Goal: Task Accomplishment & Management: Manage account settings

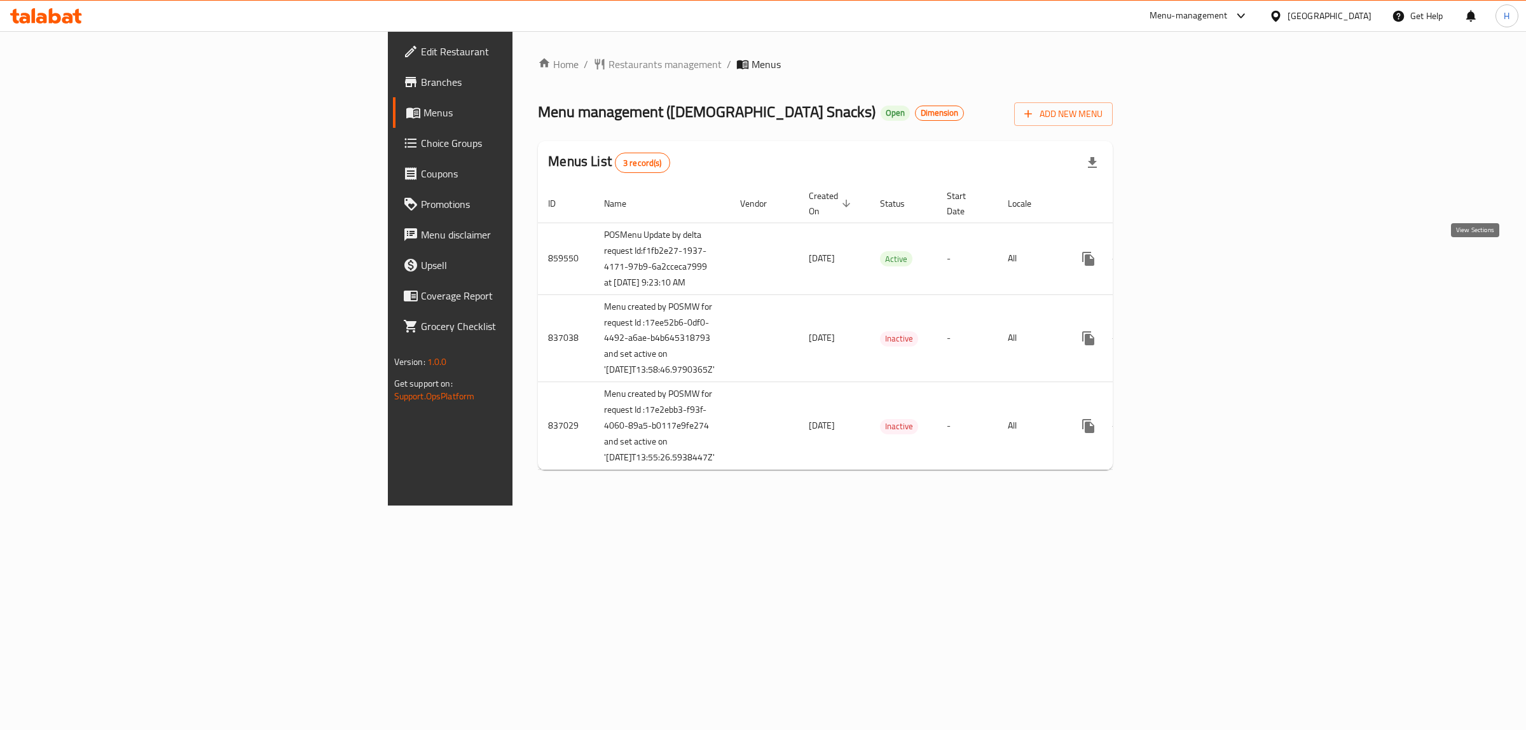
click at [1188, 259] on icon "enhanced table" at bounding box center [1180, 258] width 15 height 15
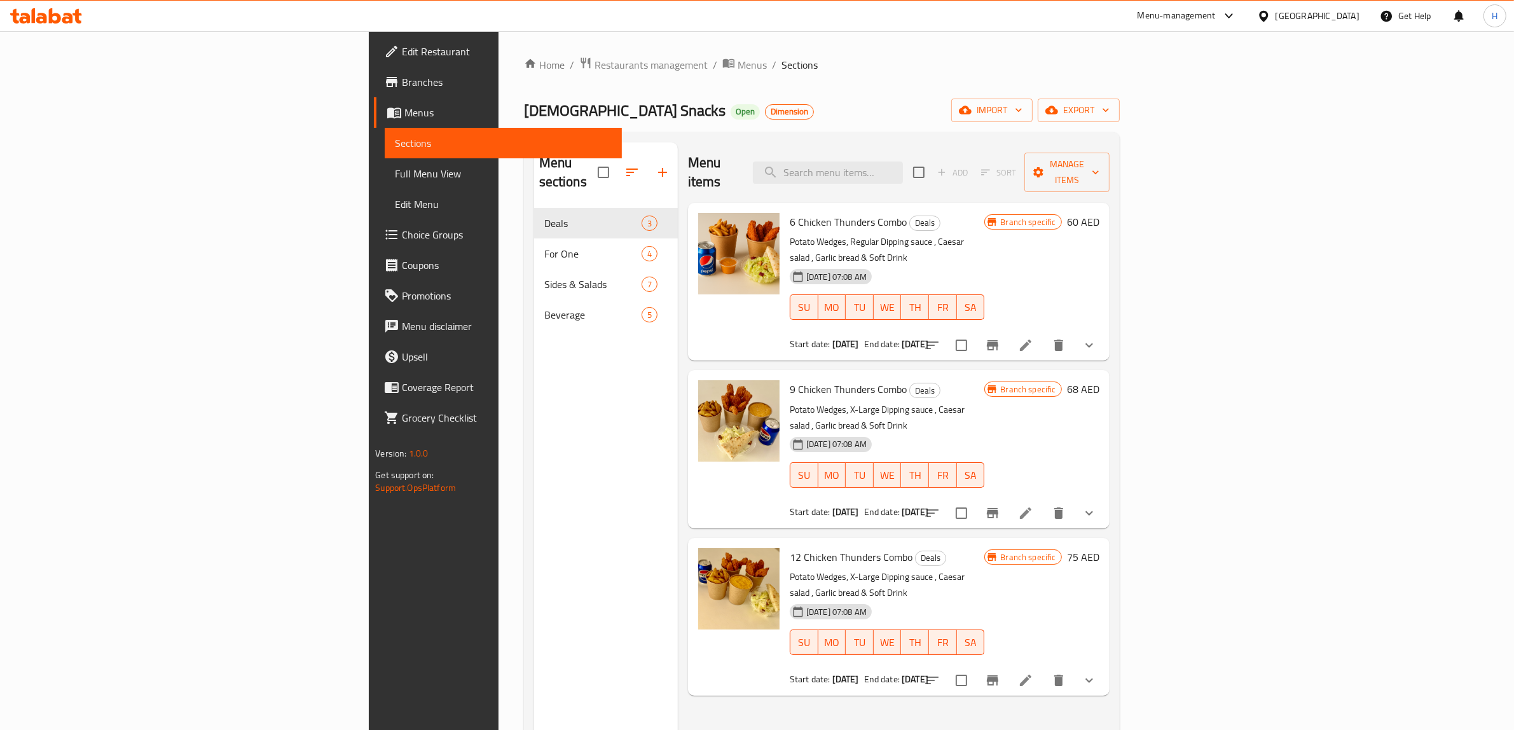
click at [534, 308] on div "Beverage 5" at bounding box center [606, 315] width 144 height 31
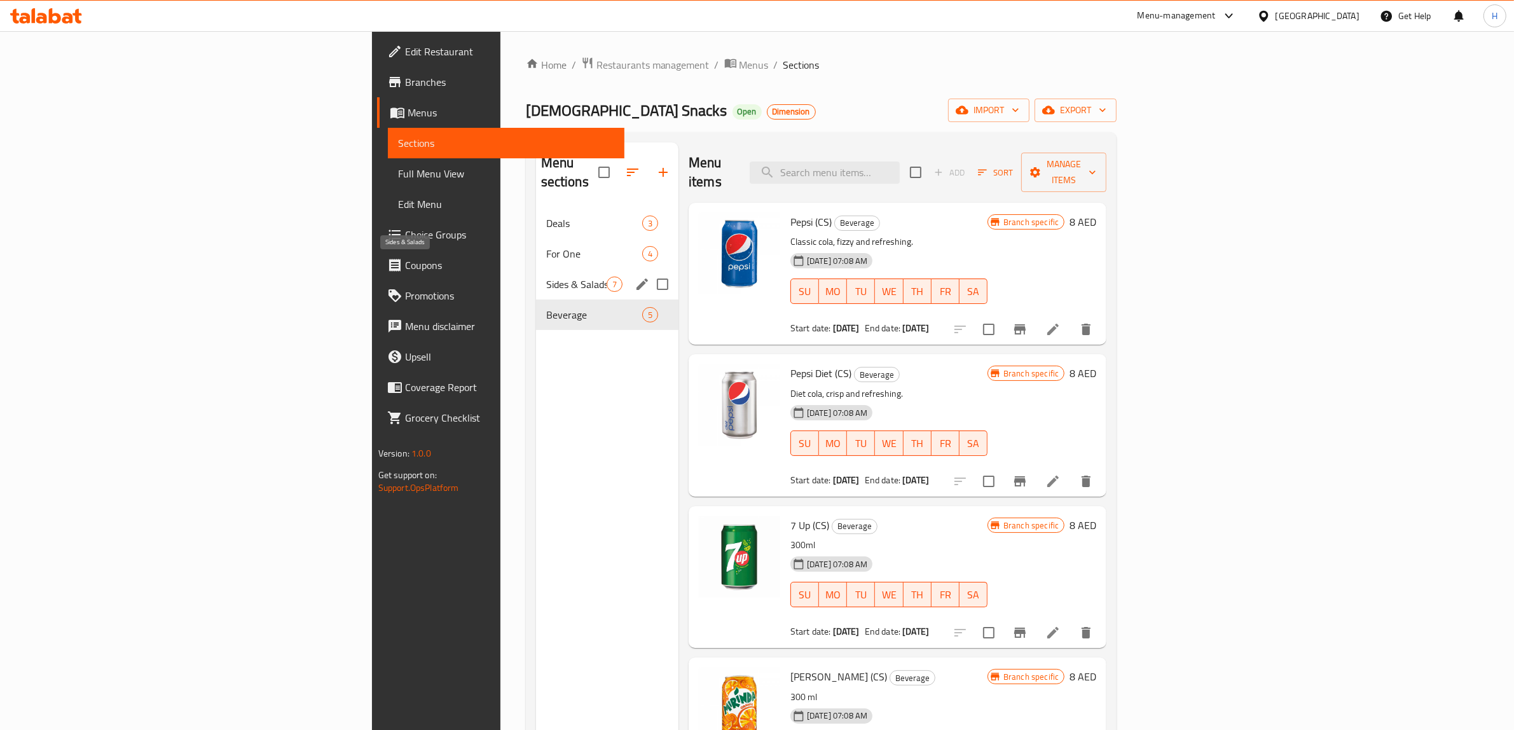
click at [546, 277] on span "Sides & Salads" at bounding box center [576, 284] width 60 height 15
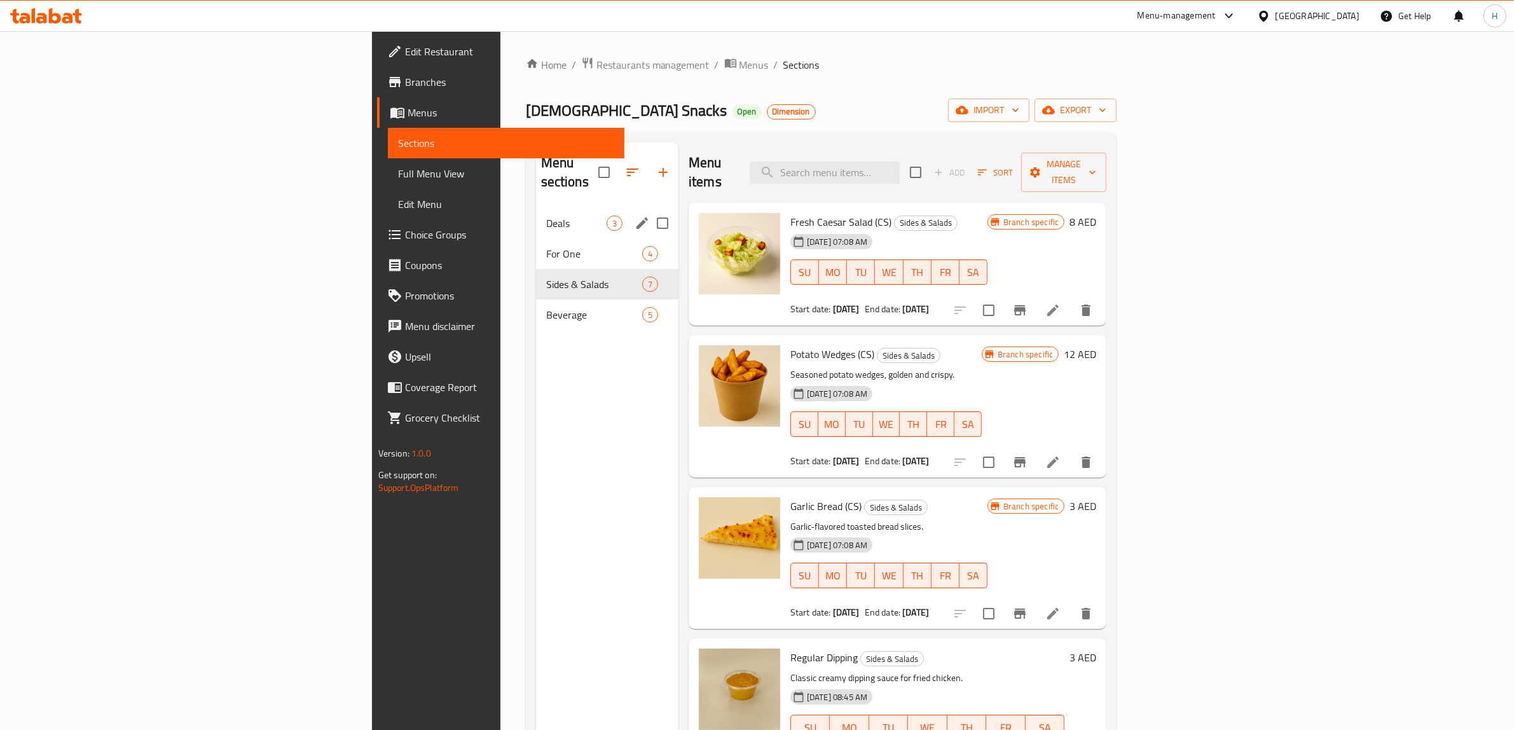
click at [536, 208] on div "Deals 3" at bounding box center [607, 223] width 142 height 31
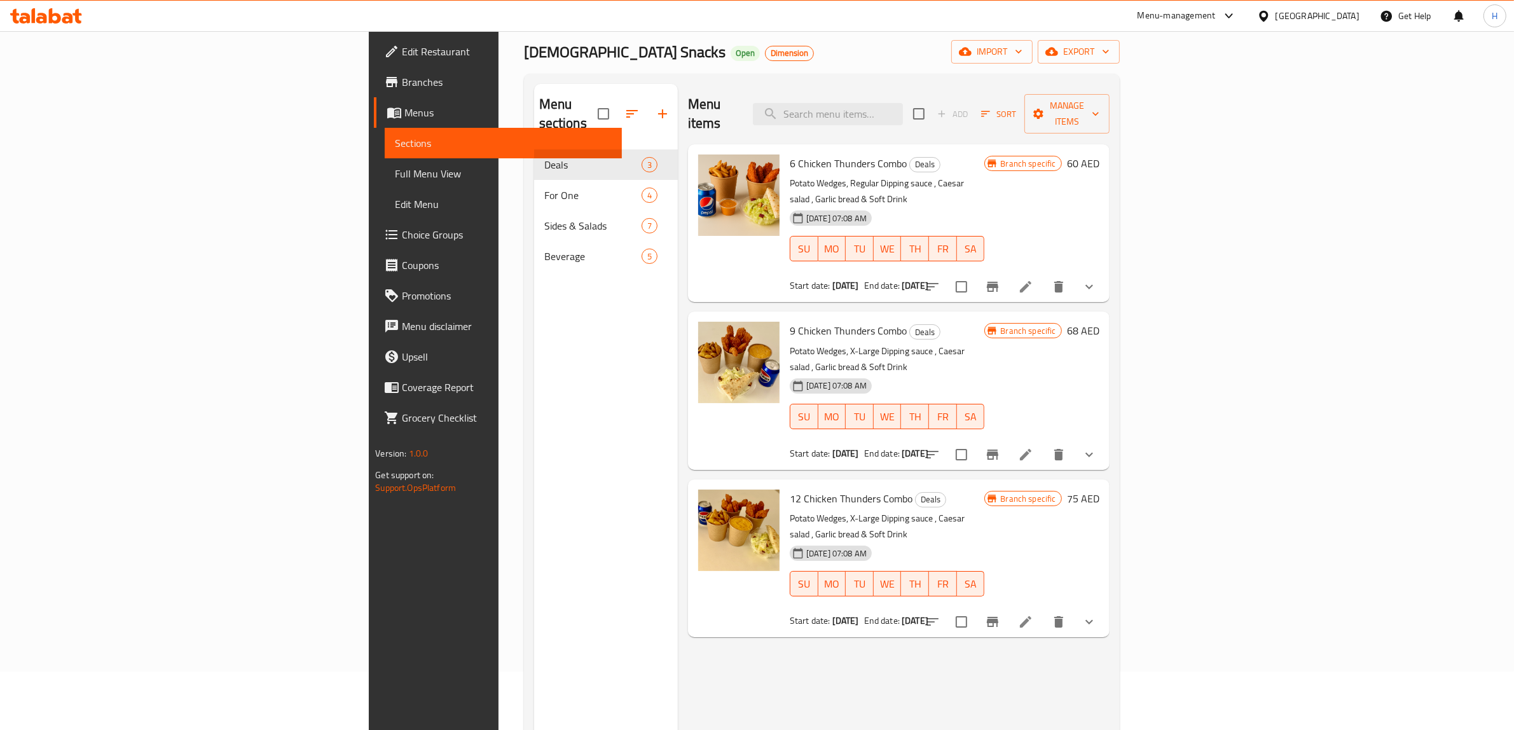
scroll to position [159, 0]
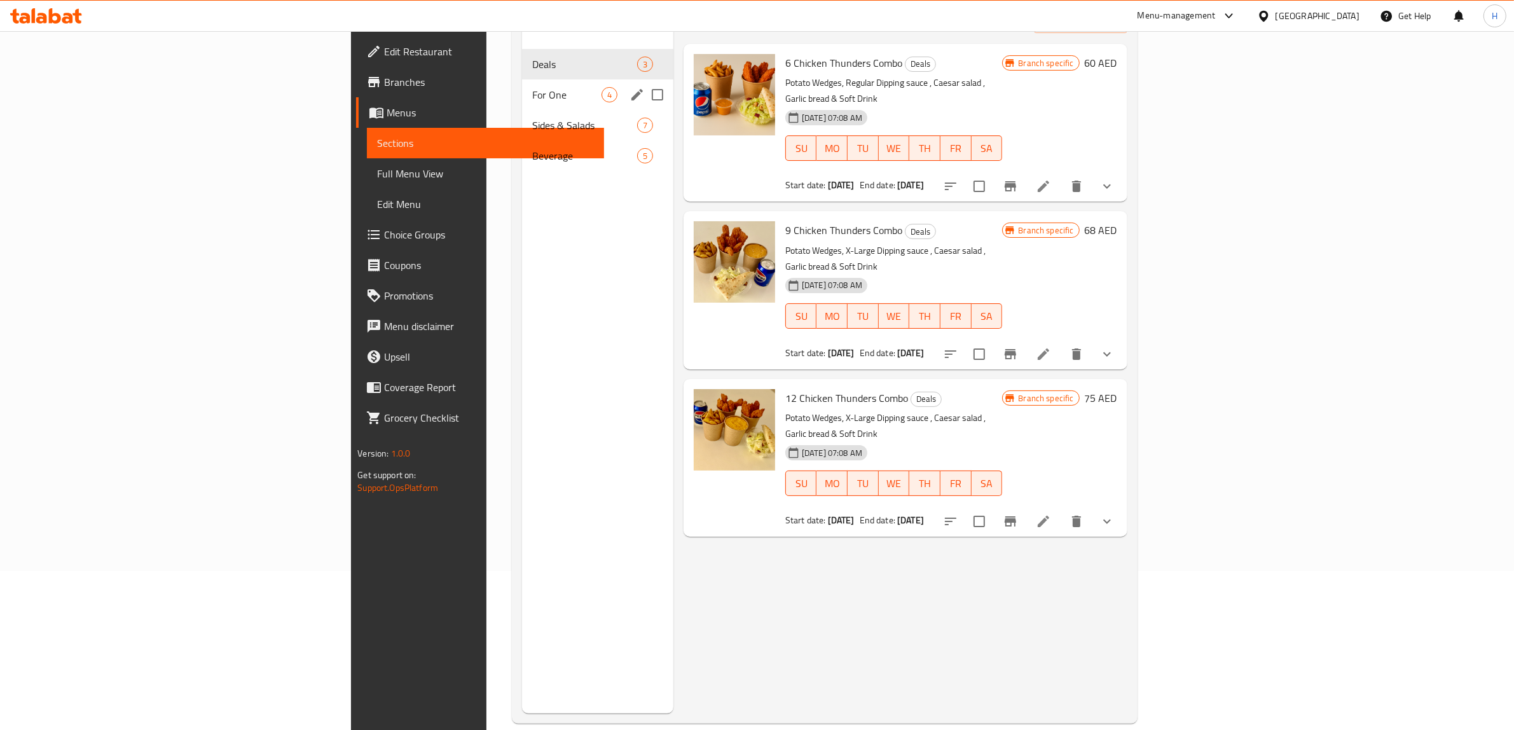
click at [532, 87] on span "For One" at bounding box center [566, 94] width 69 height 15
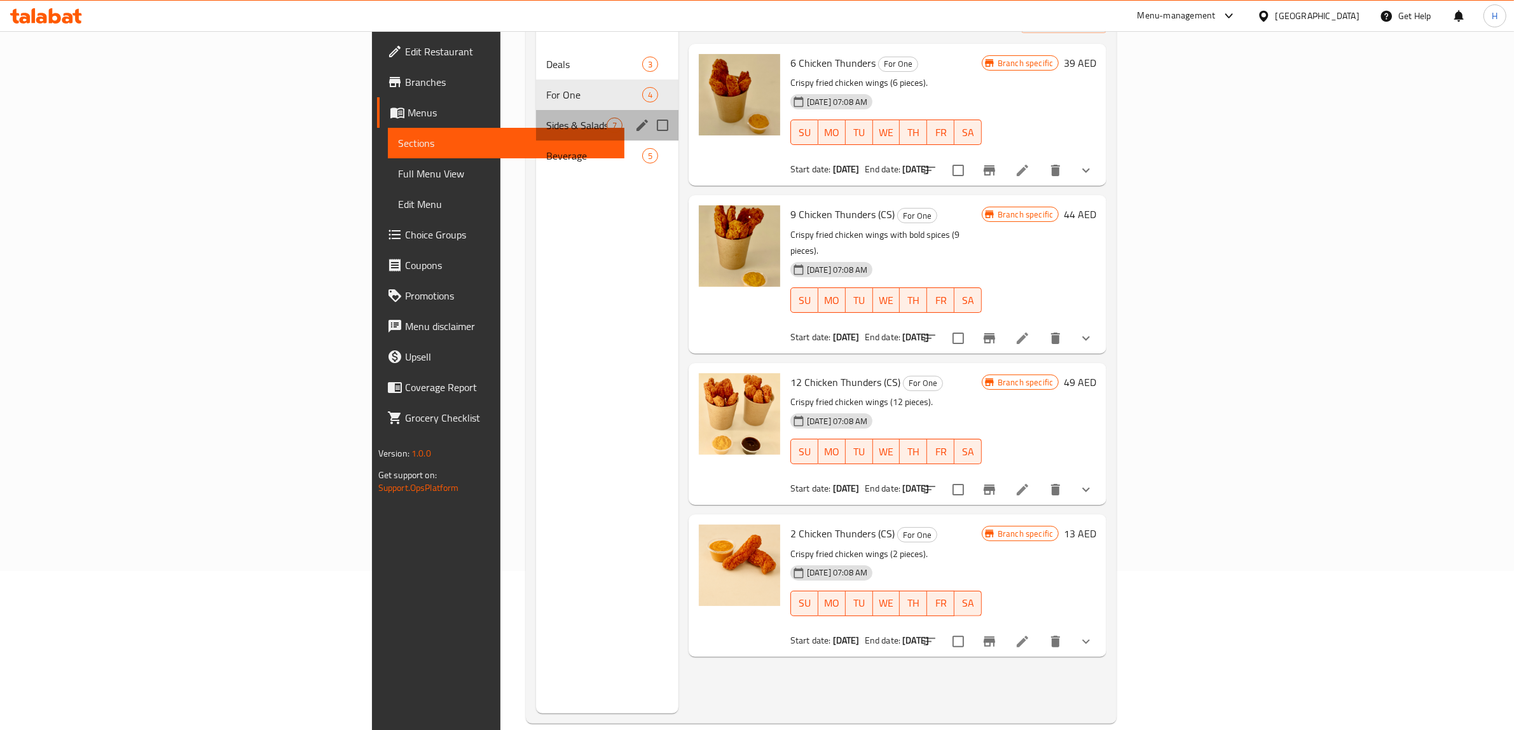
click at [546, 118] on span "Sides & Salads" at bounding box center [576, 125] width 60 height 15
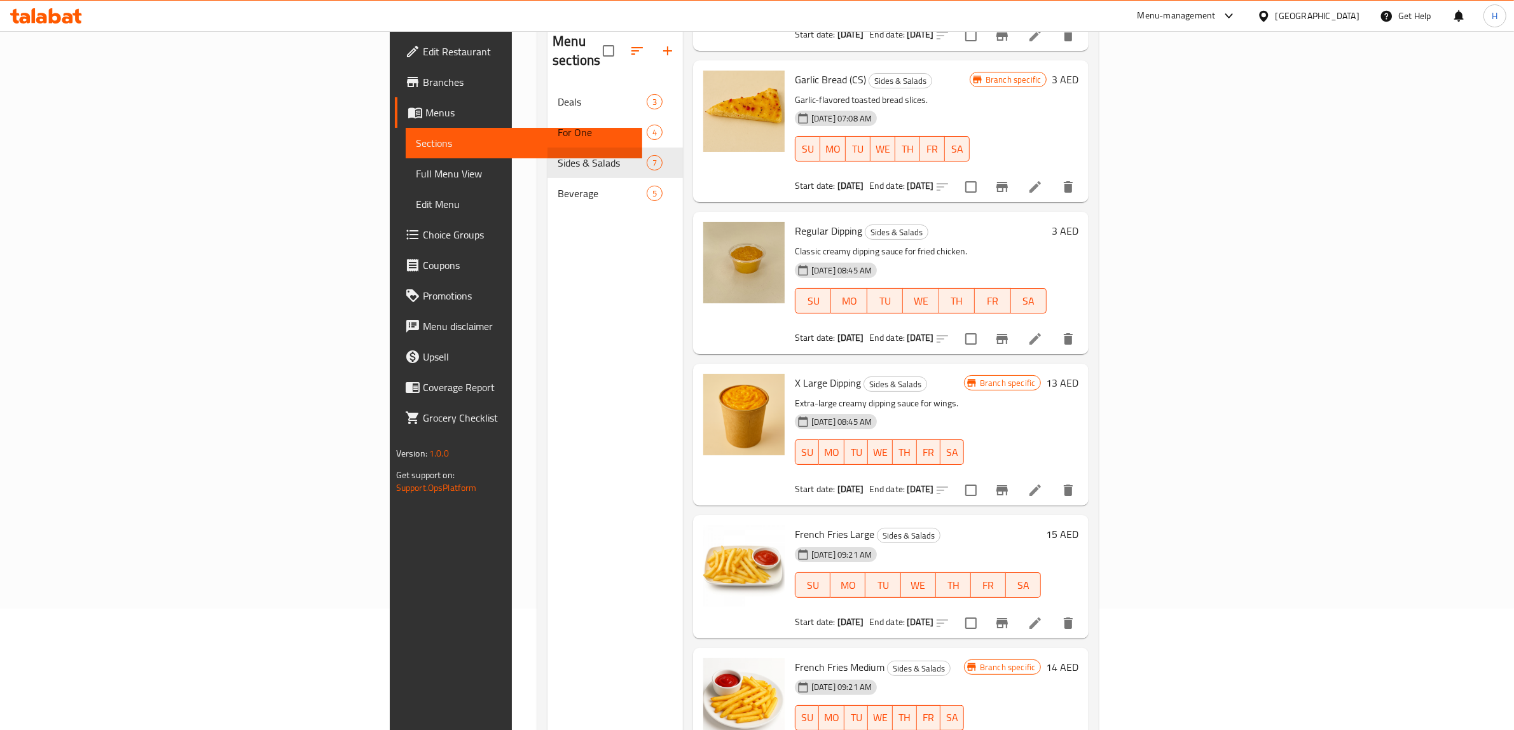
scroll to position [179, 0]
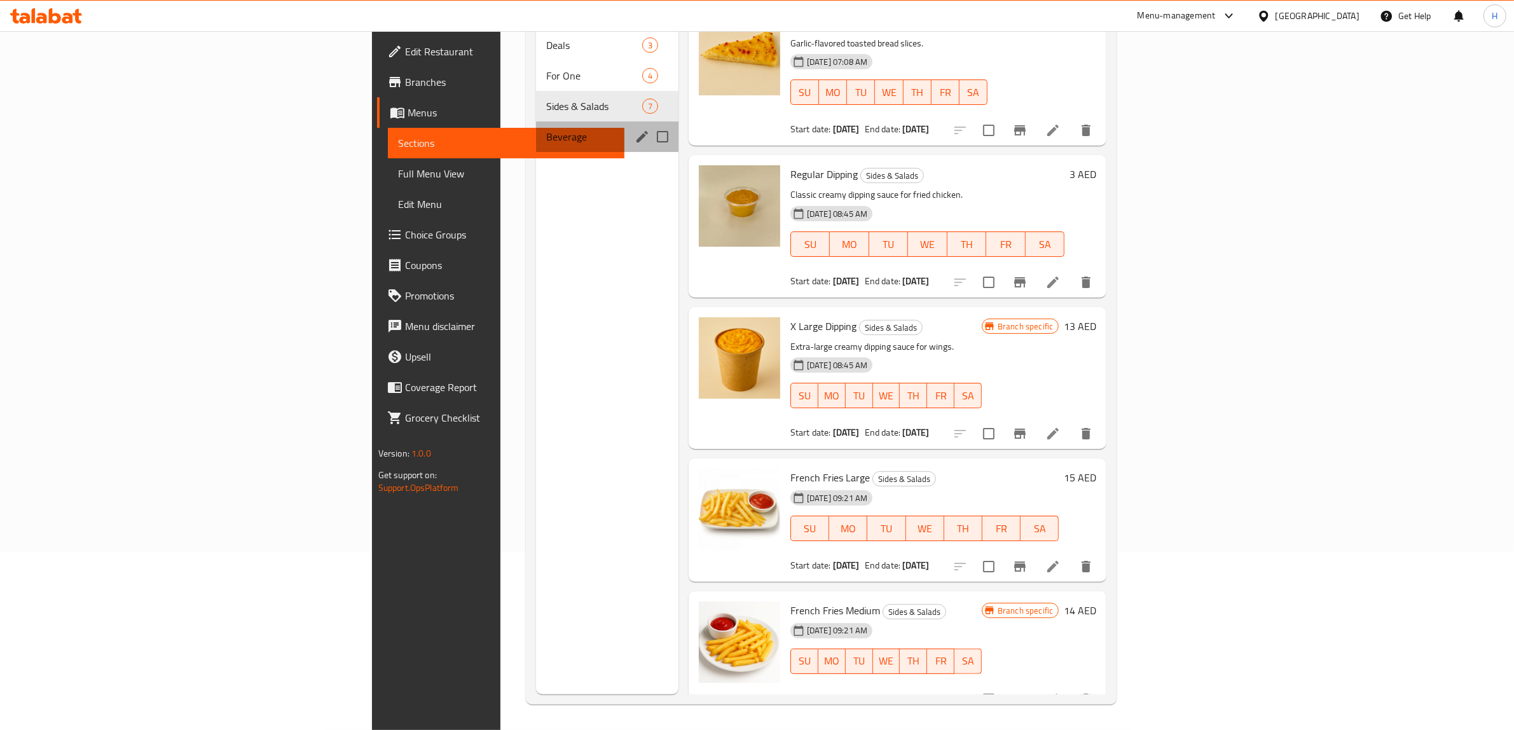
drag, startPoint x: 399, startPoint y: 121, endPoint x: 408, endPoint y: 122, distance: 8.9
click at [546, 129] on span "Beverage" at bounding box center [576, 136] width 60 height 15
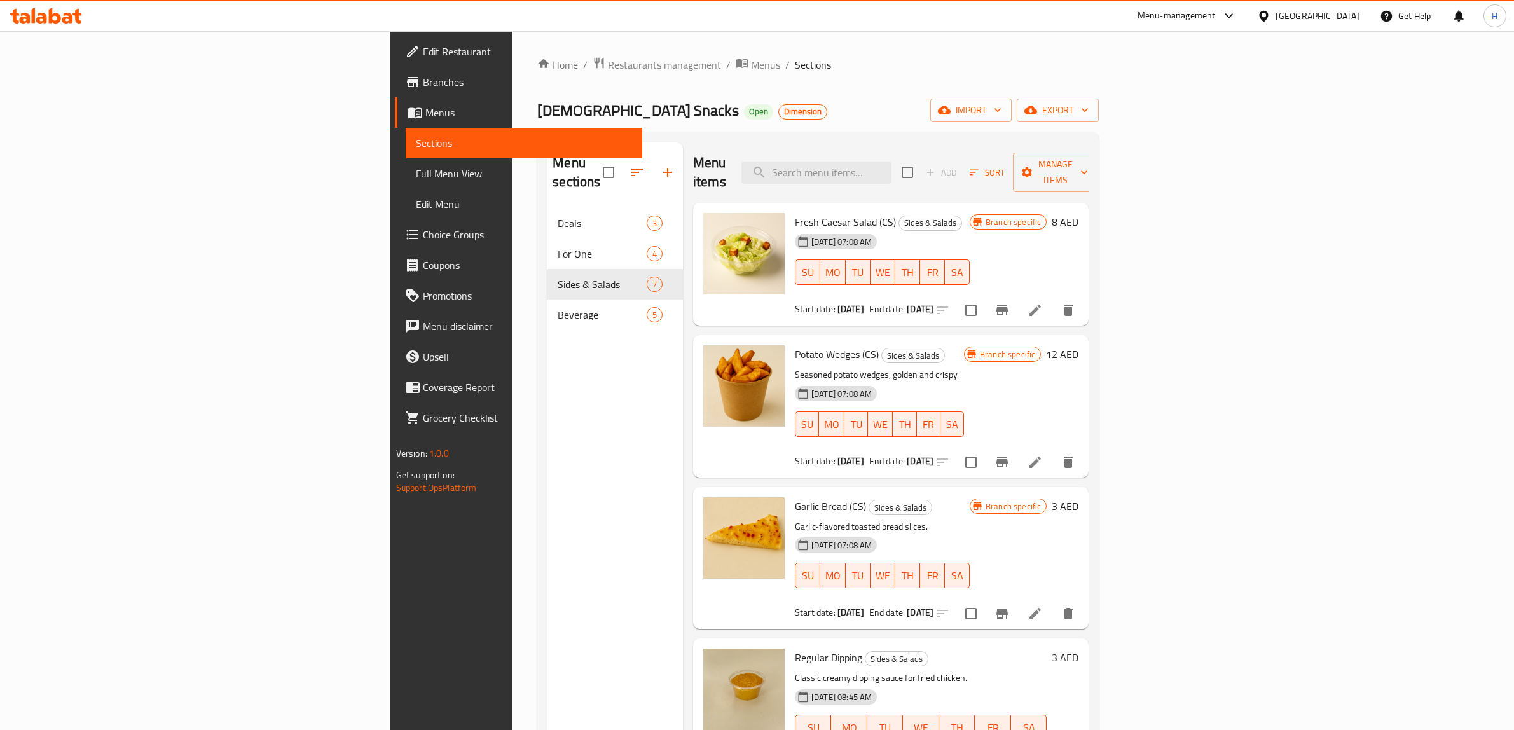
scroll to position [179, 0]
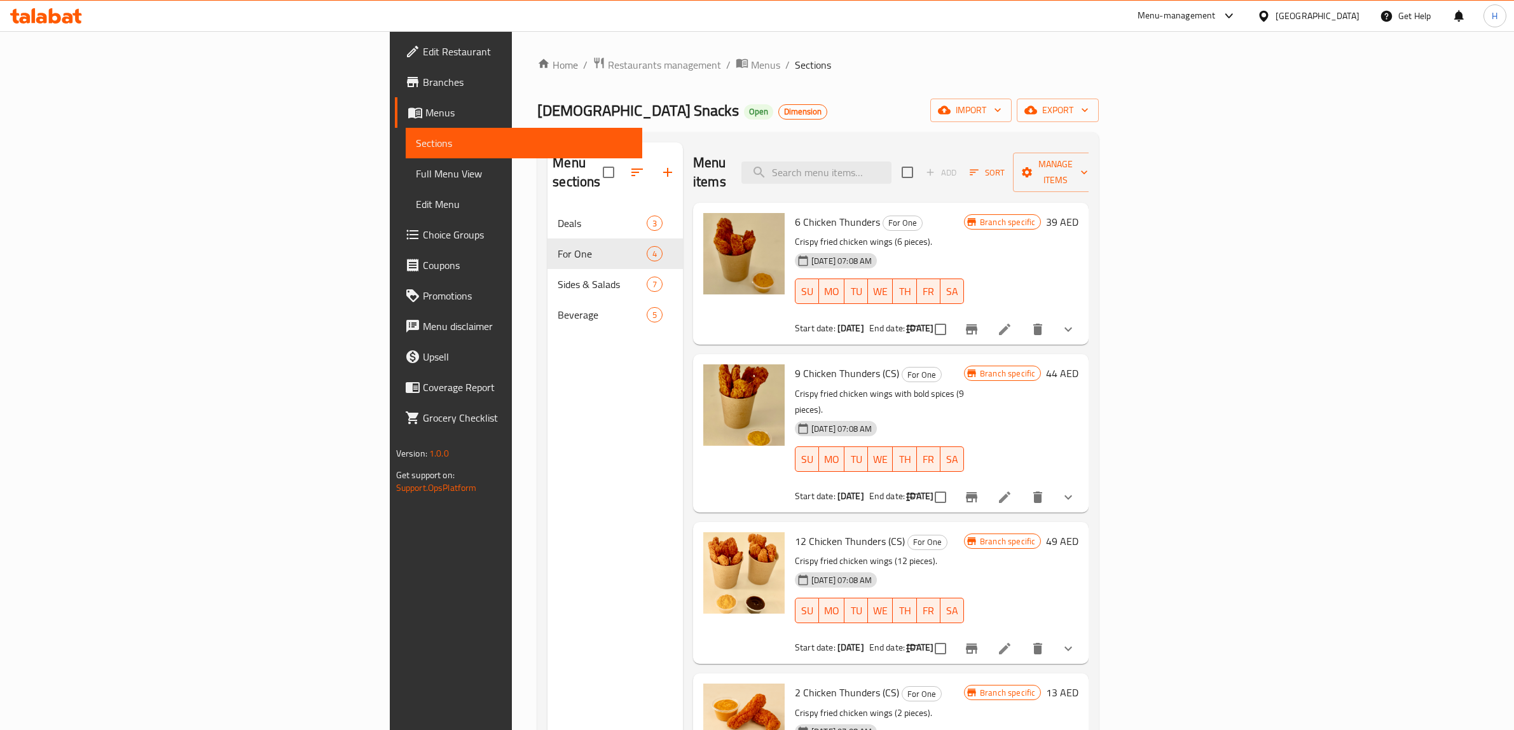
scroll to position [159, 0]
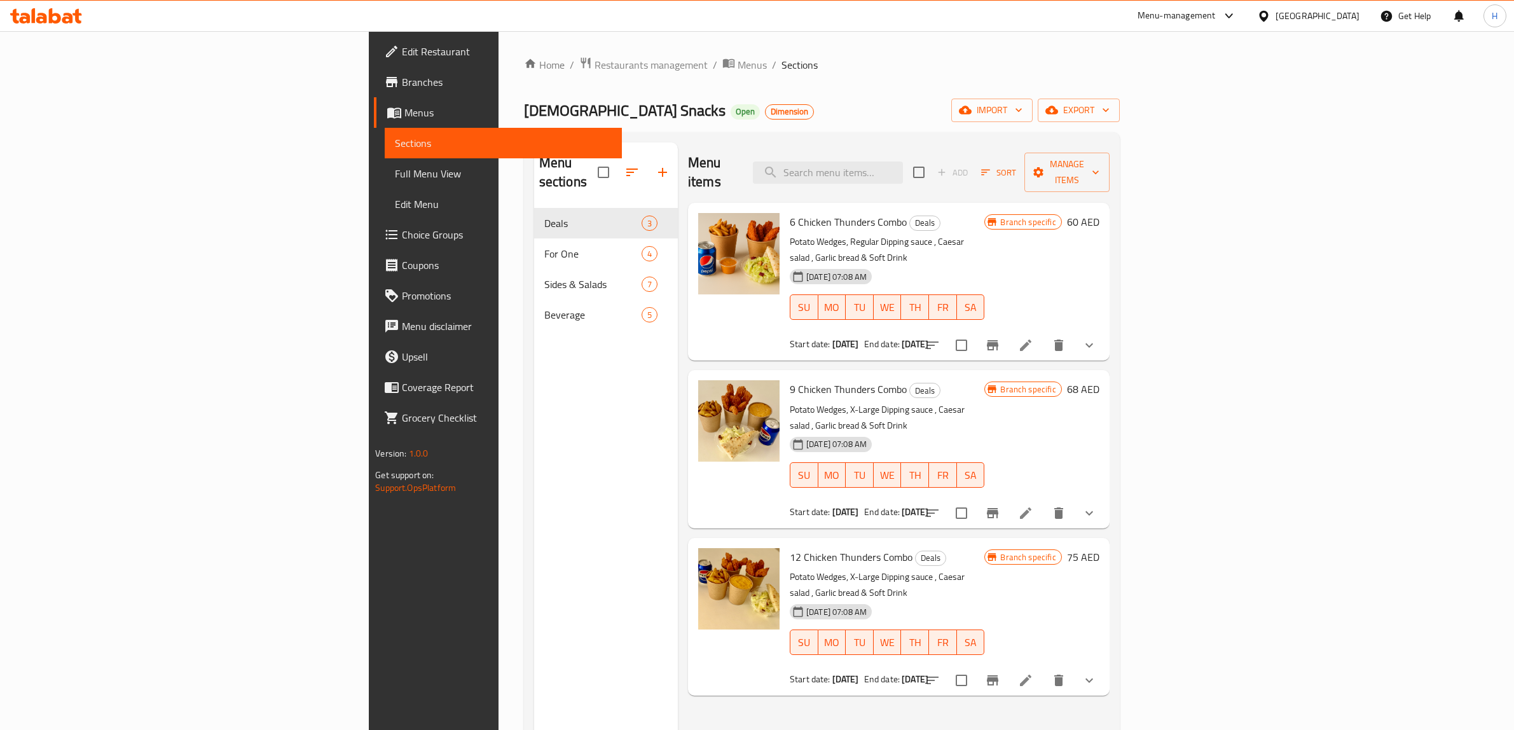
scroll to position [159, 0]
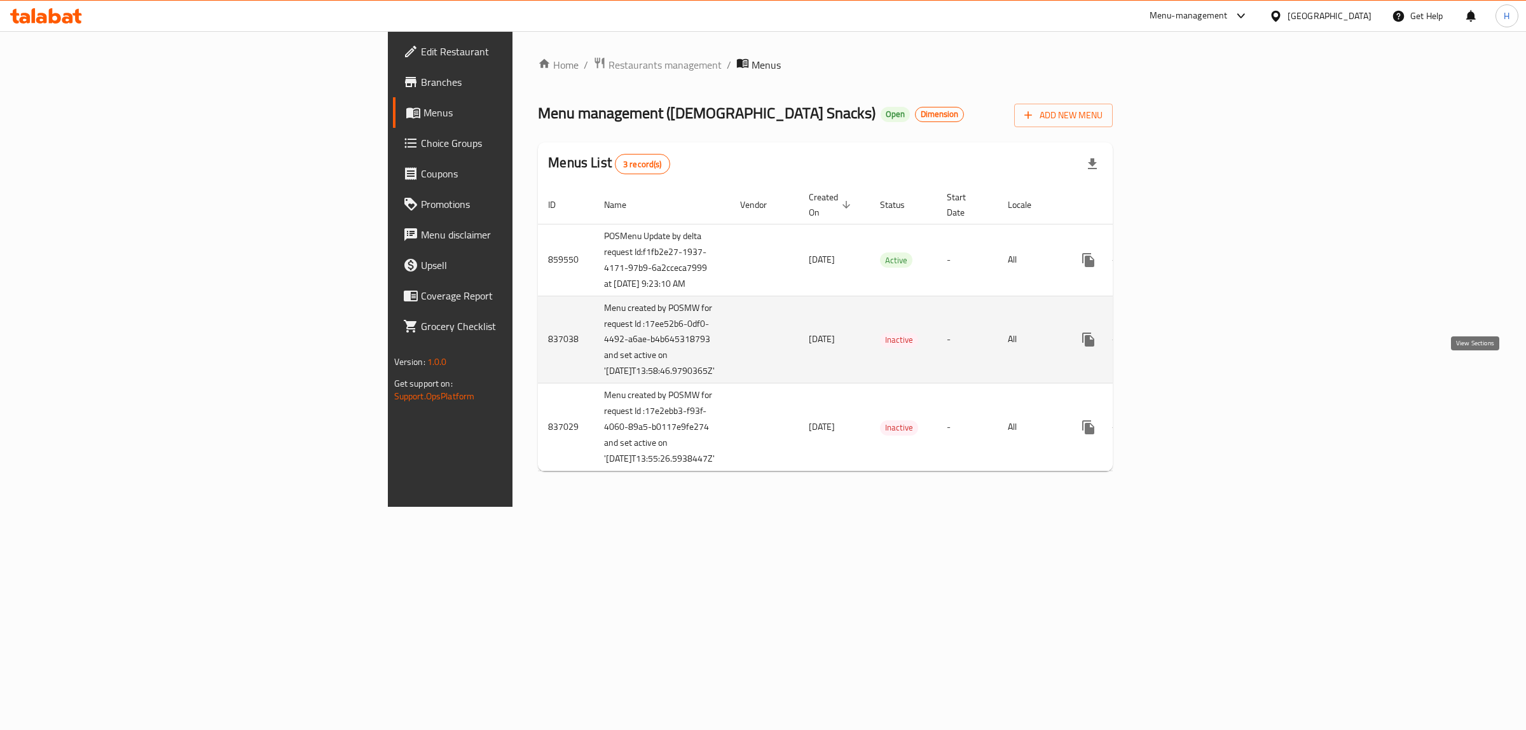
click at [1188, 347] on icon "enhanced table" at bounding box center [1180, 339] width 15 height 15
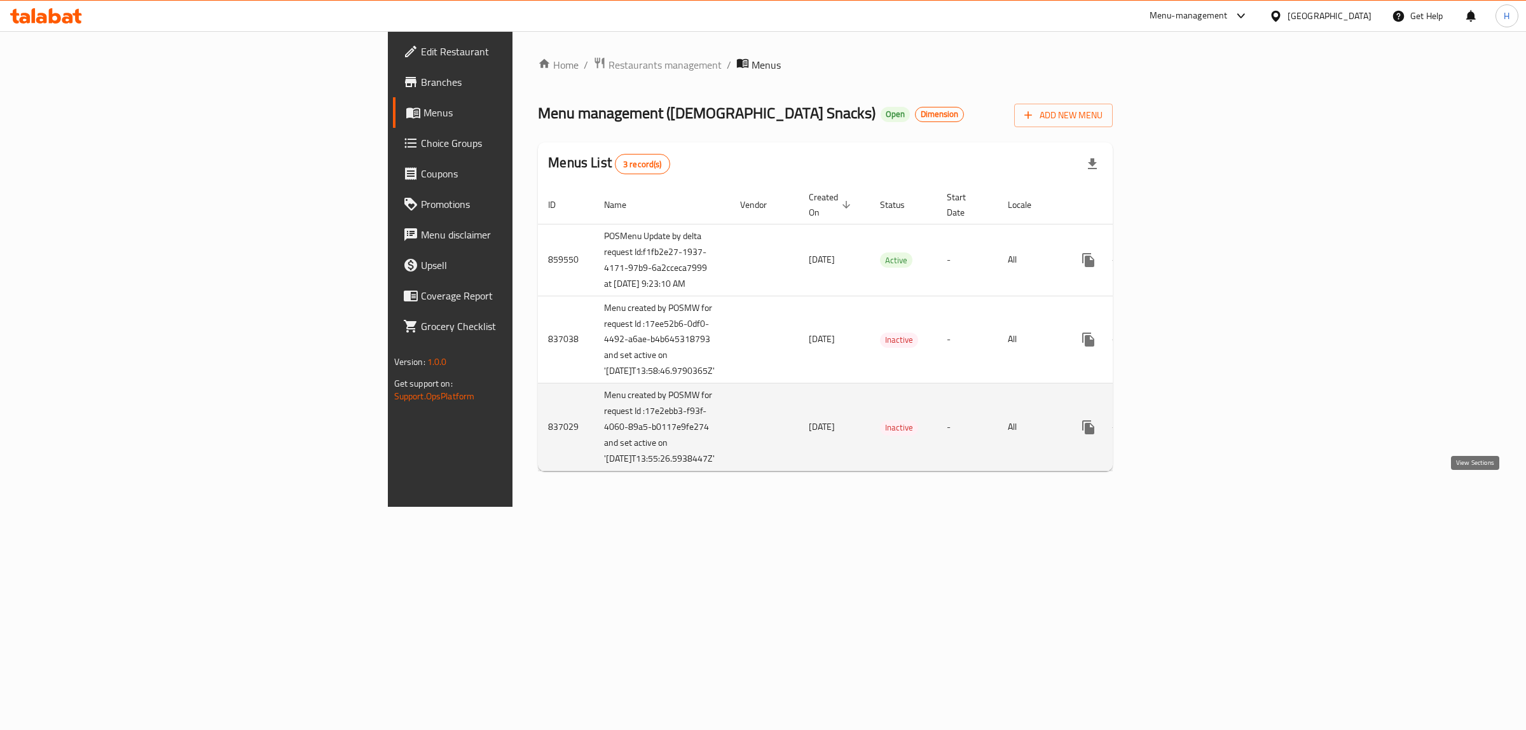
click at [1188, 435] on icon "enhanced table" at bounding box center [1180, 427] width 15 height 15
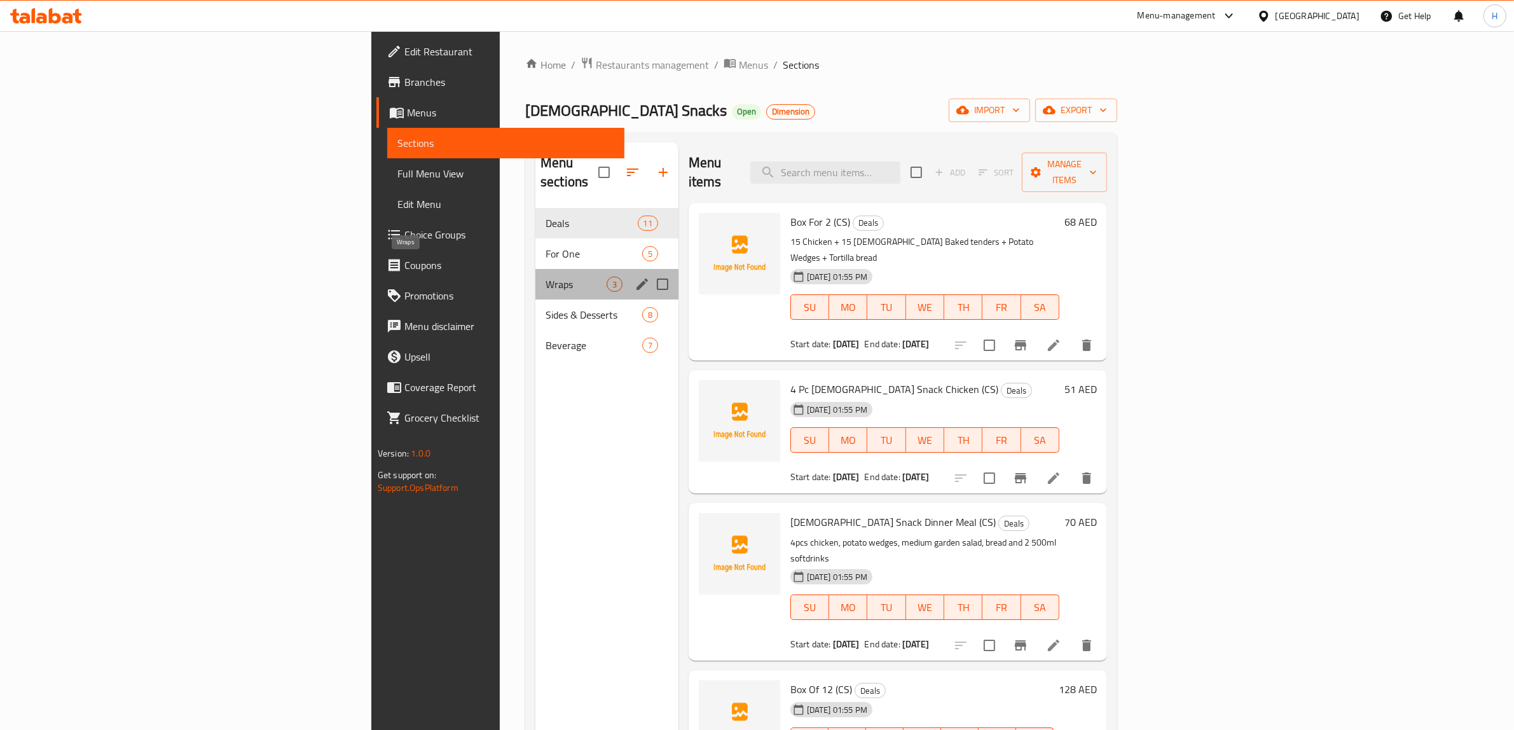
click at [546, 277] on span "Wraps" at bounding box center [576, 284] width 61 height 15
